Goal: Find specific page/section: Find specific page/section

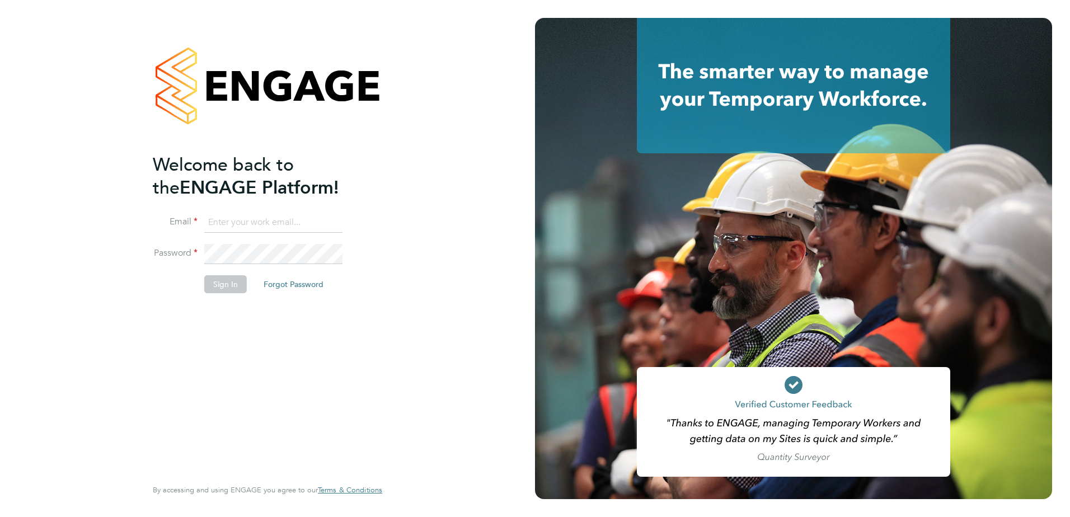
type input "iain.watson@vistry.co.uk"
click at [224, 289] on button "Sign In" at bounding box center [225, 284] width 43 height 18
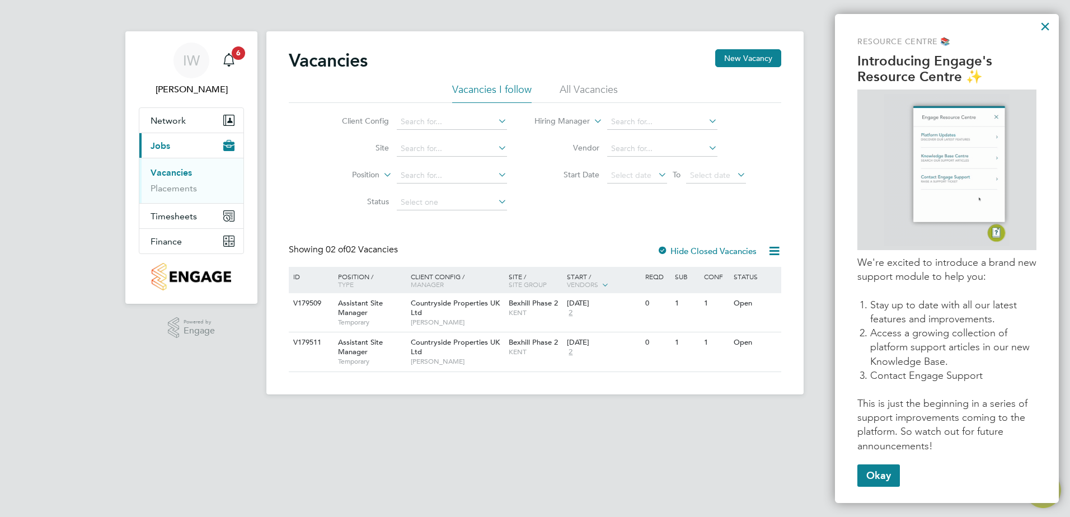
click at [588, 88] on li "All Vacancies" at bounding box center [589, 93] width 58 height 20
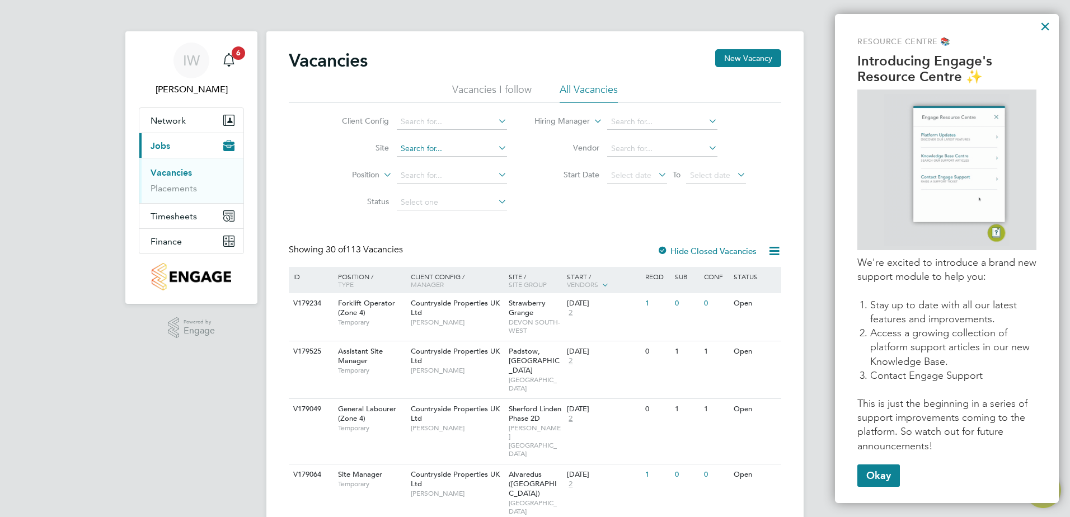
click at [428, 150] on input at bounding box center [452, 149] width 110 height 16
click at [454, 191] on li "Bexhi ll Phase 2" at bounding box center [454, 194] width 116 height 15
type input "Bexhill Phase 2"
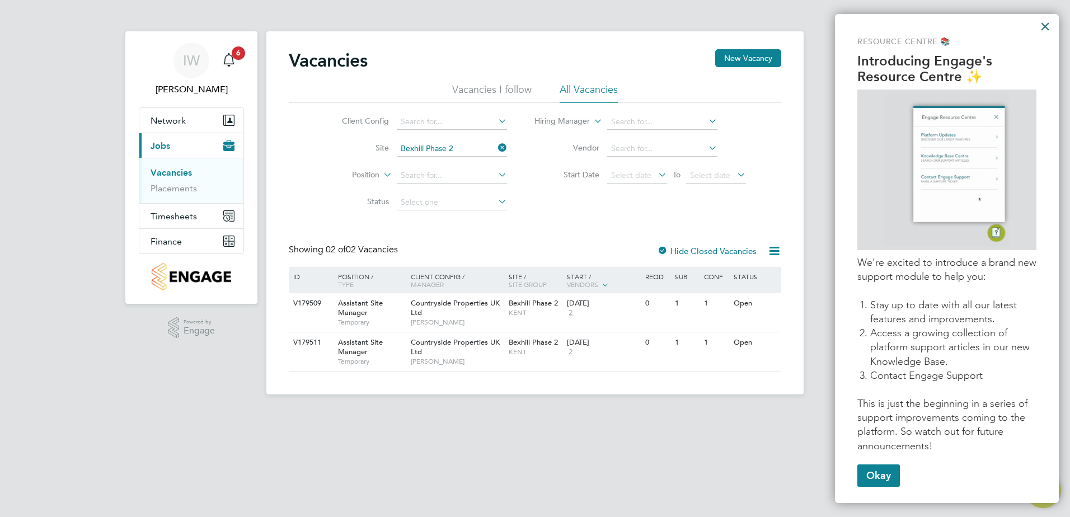
click at [1042, 26] on button "×" at bounding box center [1045, 26] width 11 height 18
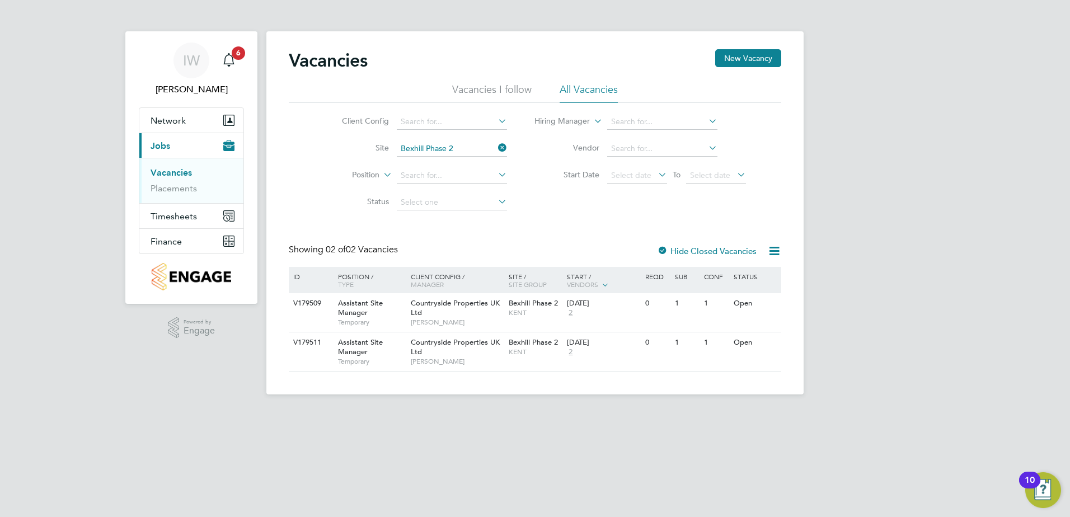
click at [776, 250] on icon at bounding box center [775, 251] width 14 height 14
click at [703, 249] on label "Hide Closed Vacancies" at bounding box center [707, 251] width 100 height 11
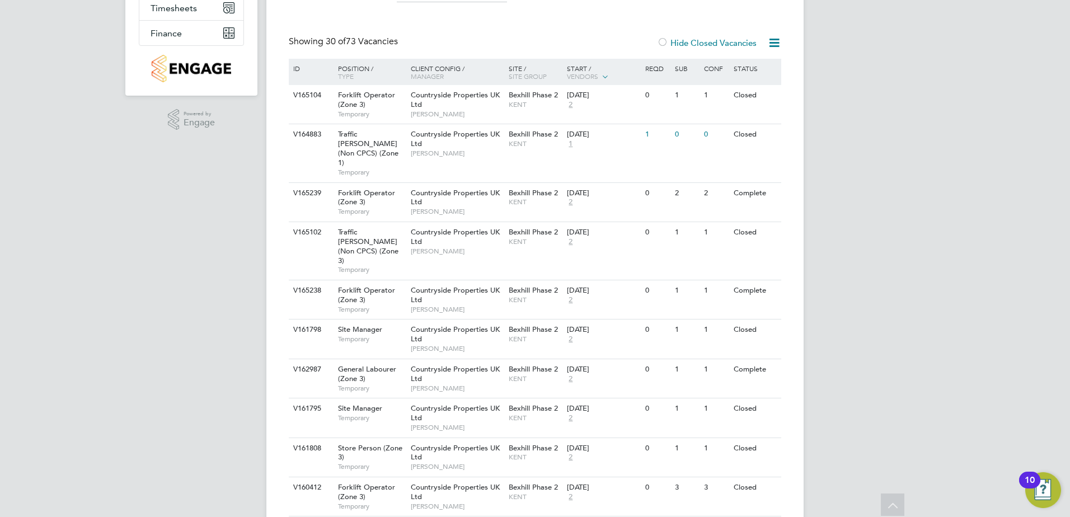
scroll to position [224, 0]
